Goal: Task Accomplishment & Management: Manage account settings

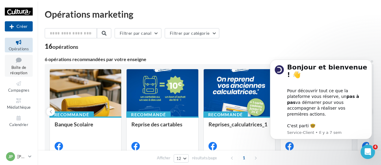
click at [11, 69] on span "Boîte de réception" at bounding box center [18, 70] width 17 height 10
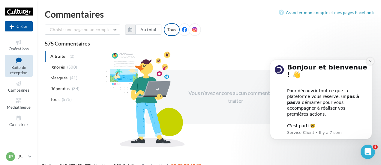
click at [372, 63] on icon "Dismiss notification" at bounding box center [370, 61] width 3 height 3
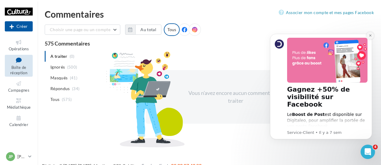
click at [370, 34] on icon "Dismiss notification" at bounding box center [370, 35] width 3 height 3
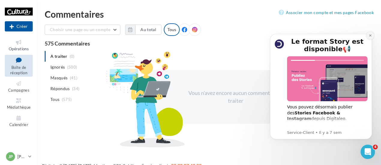
click at [371, 35] on icon "Dismiss notification" at bounding box center [370, 35] width 3 height 3
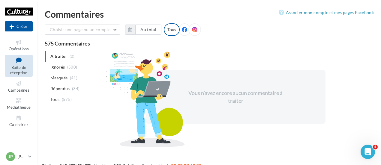
click at [58, 59] on ul "A traiter (0) Ignorés (500) [GEOGRAPHIC_DATA] (41) Répondus (34) Tous (575)" at bounding box center [70, 78] width 50 height 54
click at [60, 69] on span "Ignorés" at bounding box center [57, 67] width 14 height 6
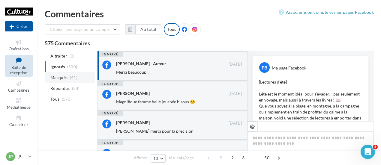
scroll to position [340, 0]
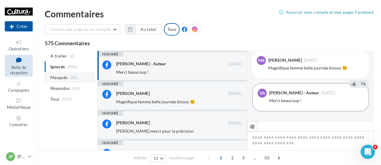
click at [61, 79] on span "Masqués" at bounding box center [58, 78] width 17 height 6
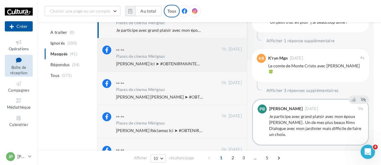
scroll to position [61, 0]
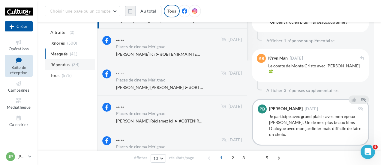
click at [69, 63] on span "Répondus" at bounding box center [59, 65] width 19 height 6
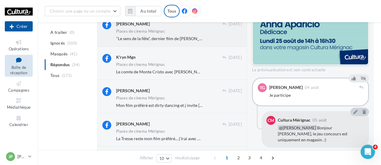
scroll to position [211, 0]
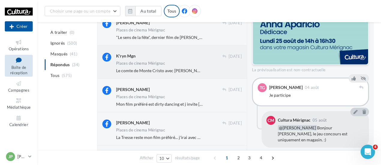
click at [174, 69] on span "Le comte de Monte Cristo avec [PERSON_NAME] 🍀" at bounding box center [164, 70] width 97 height 5
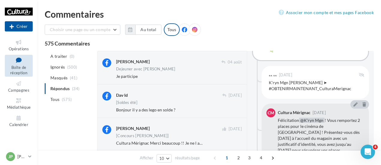
scroll to position [187, 0]
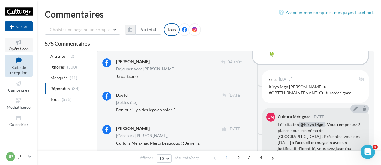
click at [20, 44] on icon at bounding box center [19, 42] width 24 height 7
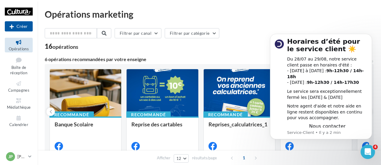
click at [369, 37] on icon "Dismiss notification" at bounding box center [370, 35] width 3 height 3
